Goal: Answer question/provide support

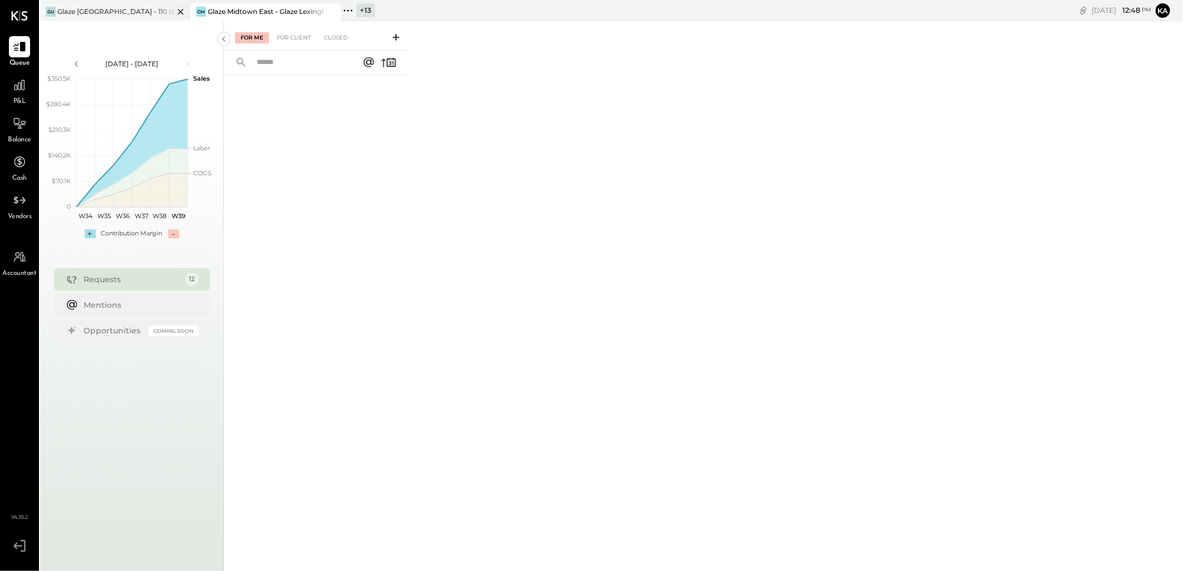
click at [95, 10] on div "Glaze [GEOGRAPHIC_DATA] - 110 Uni" at bounding box center [115, 11] width 116 height 9
click at [329, 12] on icon at bounding box center [331, 11] width 14 height 13
click at [17, 48] on icon at bounding box center [19, 47] width 13 height 11
click at [296, 36] on div "For Client" at bounding box center [293, 37] width 45 height 11
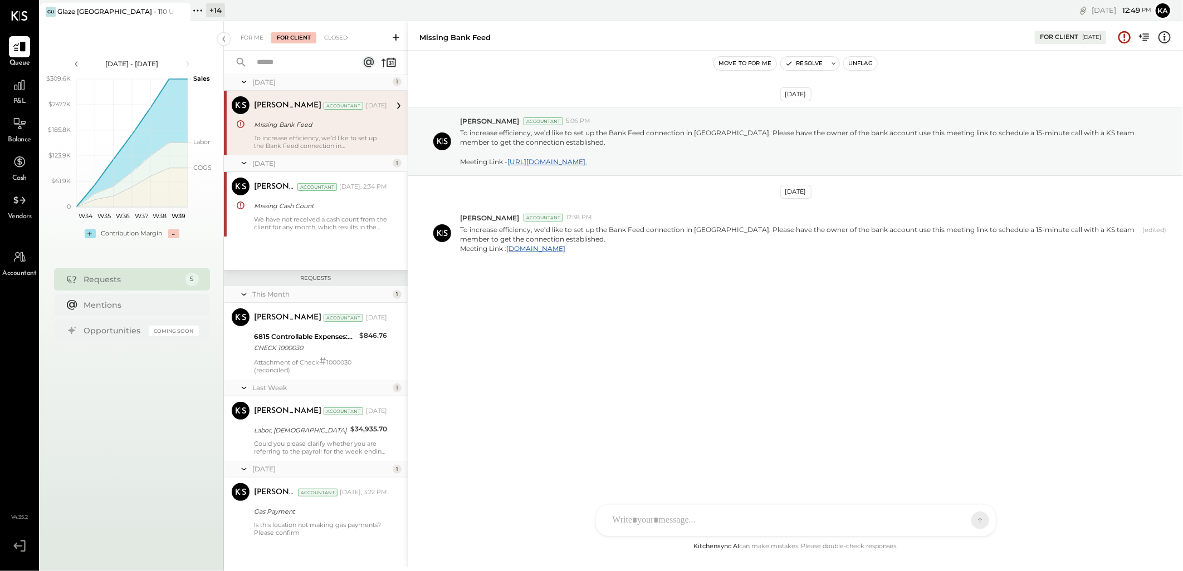
scroll to position [24, 0]
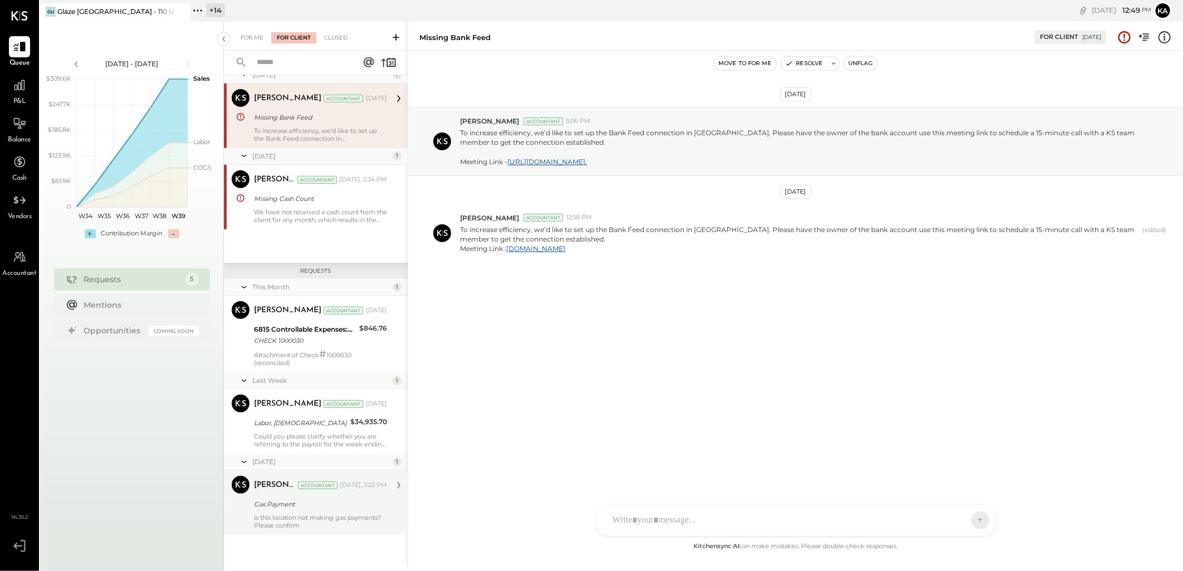
click at [287, 517] on div "Is this location not making gas payments? Please confirm" at bounding box center [320, 522] width 133 height 16
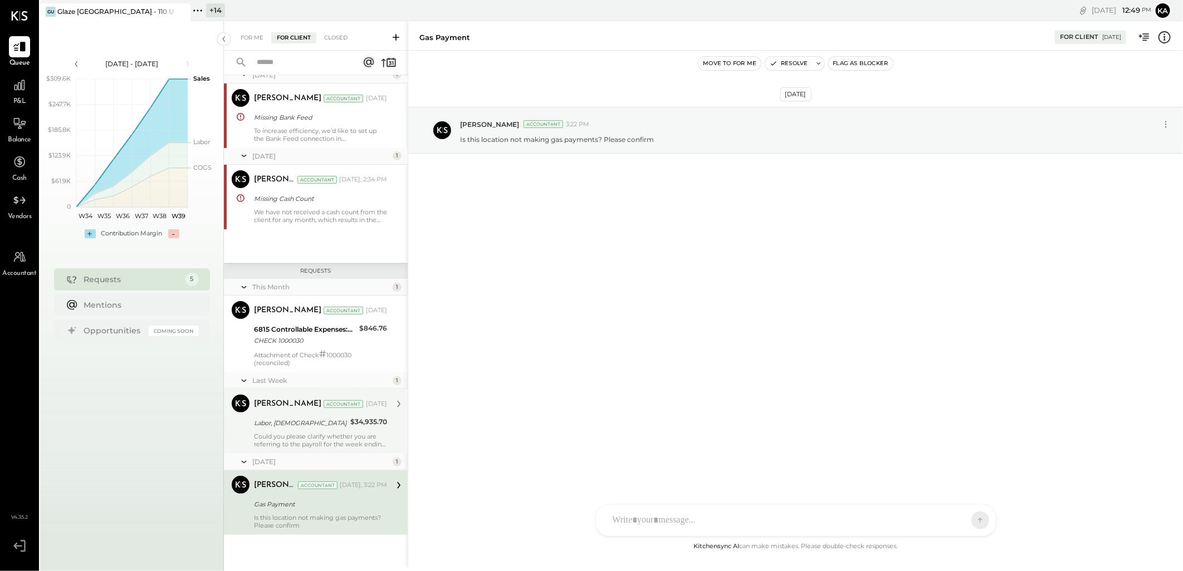
click at [297, 421] on div "Labor, [DEMOGRAPHIC_DATA]" at bounding box center [300, 423] width 93 height 11
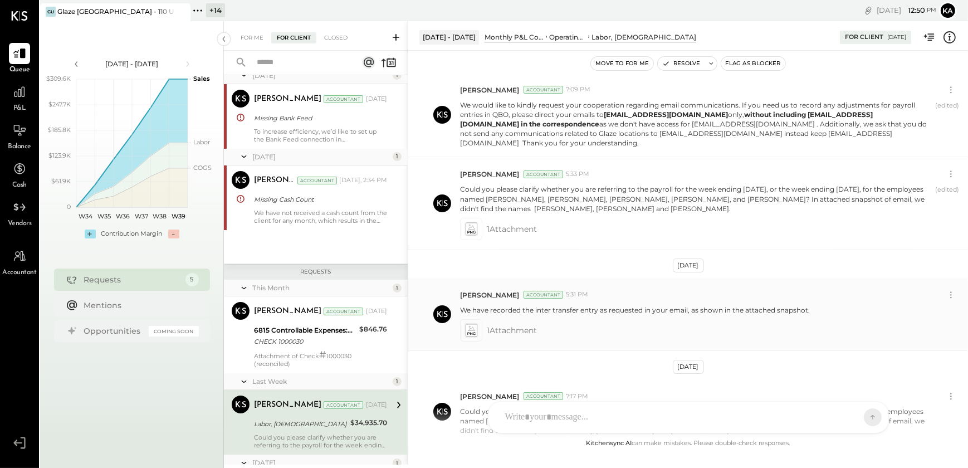
scroll to position [233, 0]
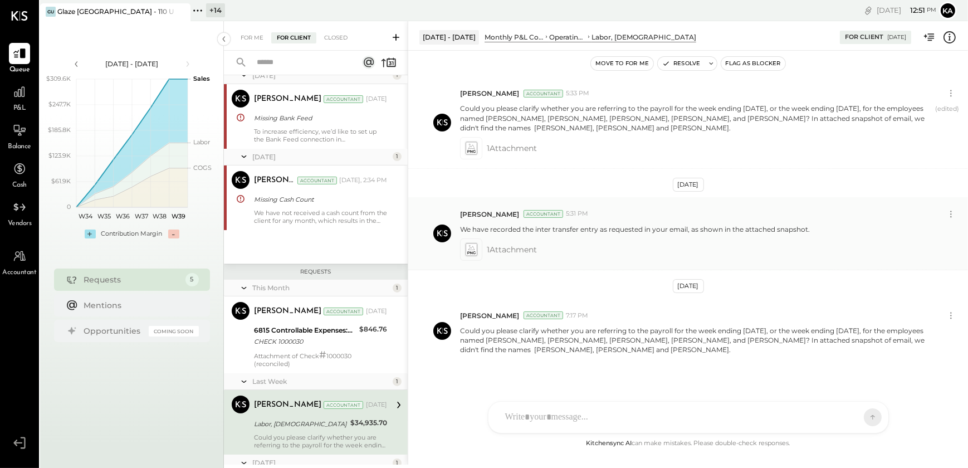
click at [470, 243] on icon at bounding box center [471, 249] width 12 height 13
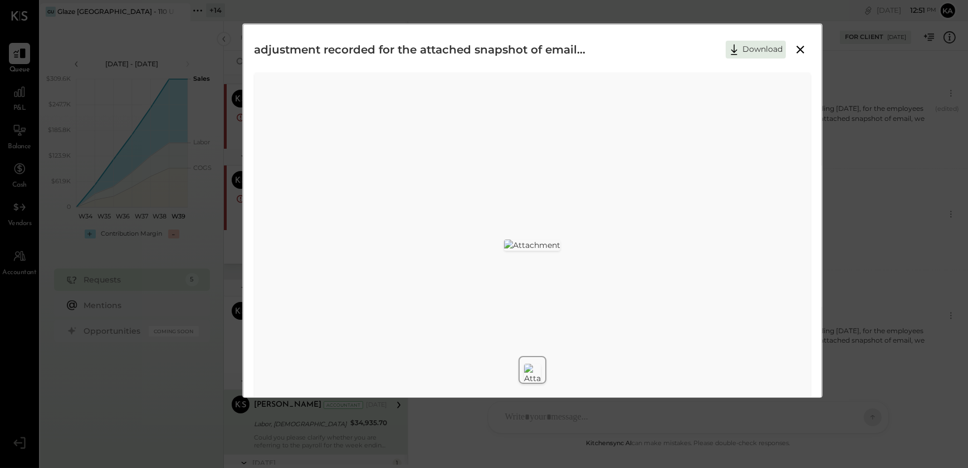
click at [802, 46] on icon at bounding box center [800, 50] width 8 height 8
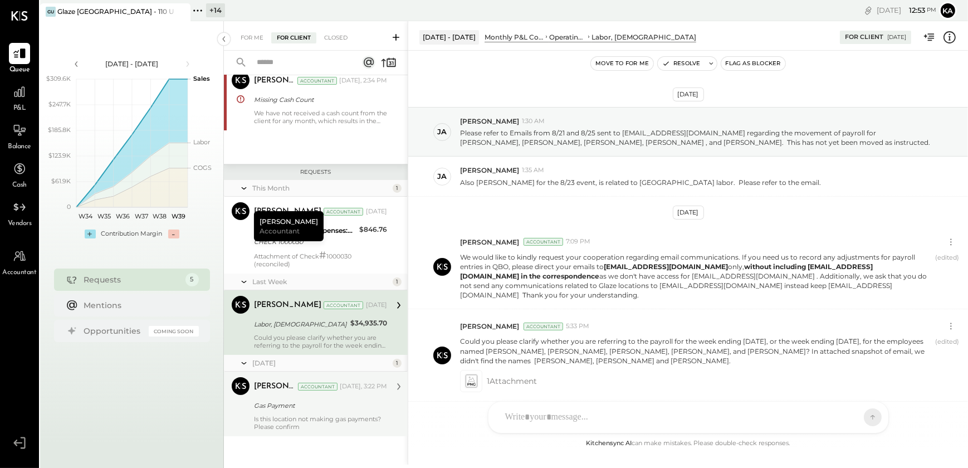
scroll to position [0, 0]
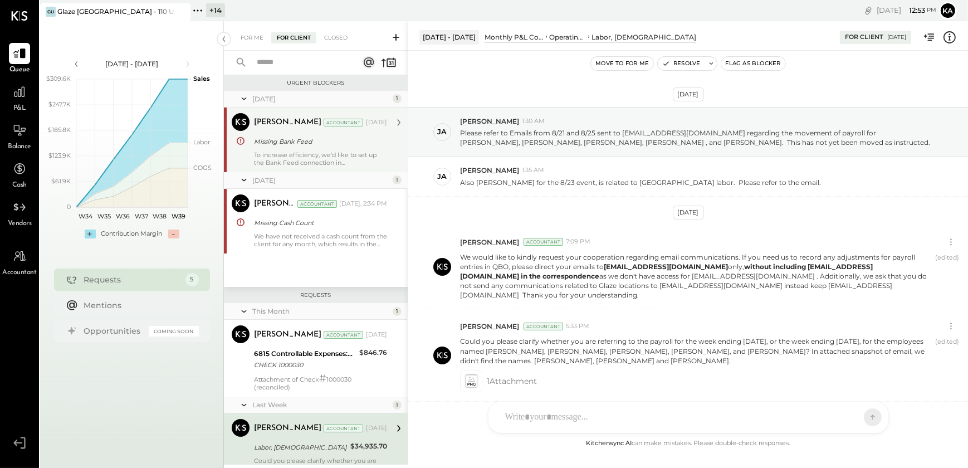
click at [295, 170] on div "[PERSON_NAME] Accountant [PERSON_NAME] Accountant [DATE] Missing Bank Feed To i…" at bounding box center [316, 139] width 184 height 65
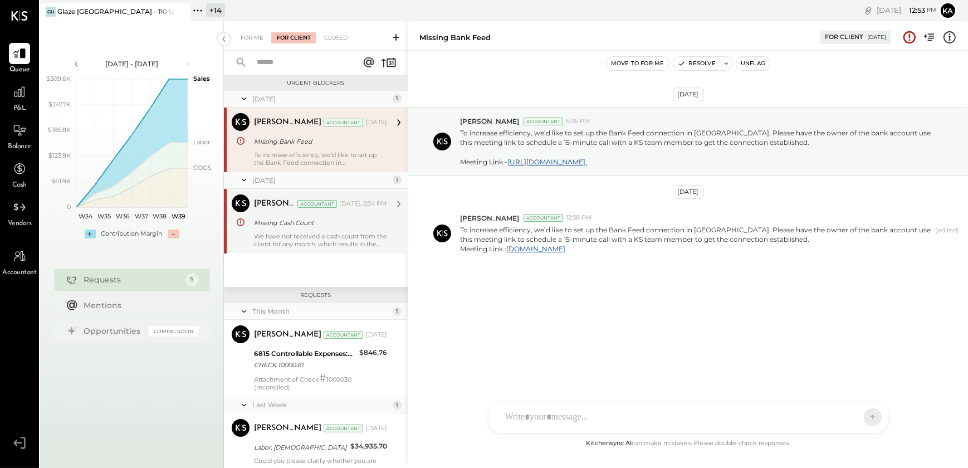
click at [300, 224] on div "Missing Cash Count" at bounding box center [319, 222] width 130 height 11
